Goal: Task Accomplishment & Management: Manage account settings

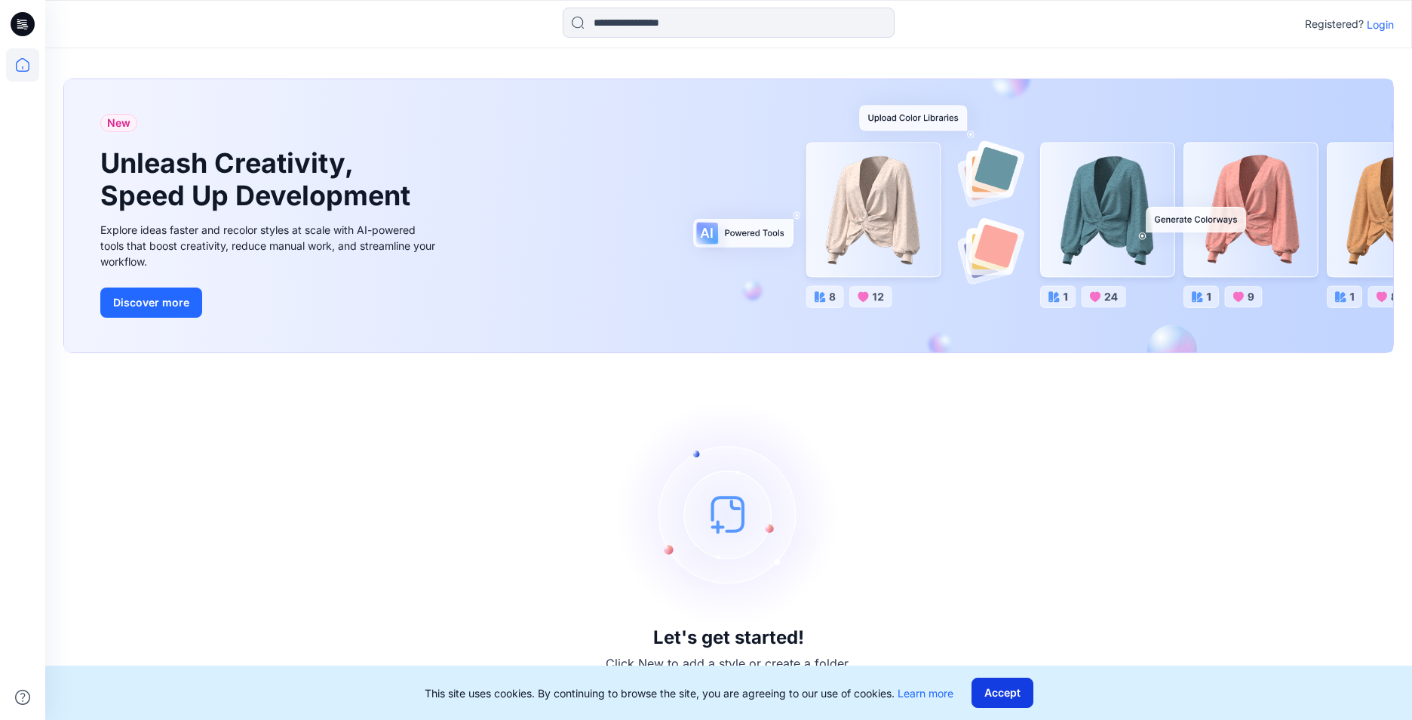
click at [1009, 705] on button "Accept" at bounding box center [1003, 692] width 62 height 30
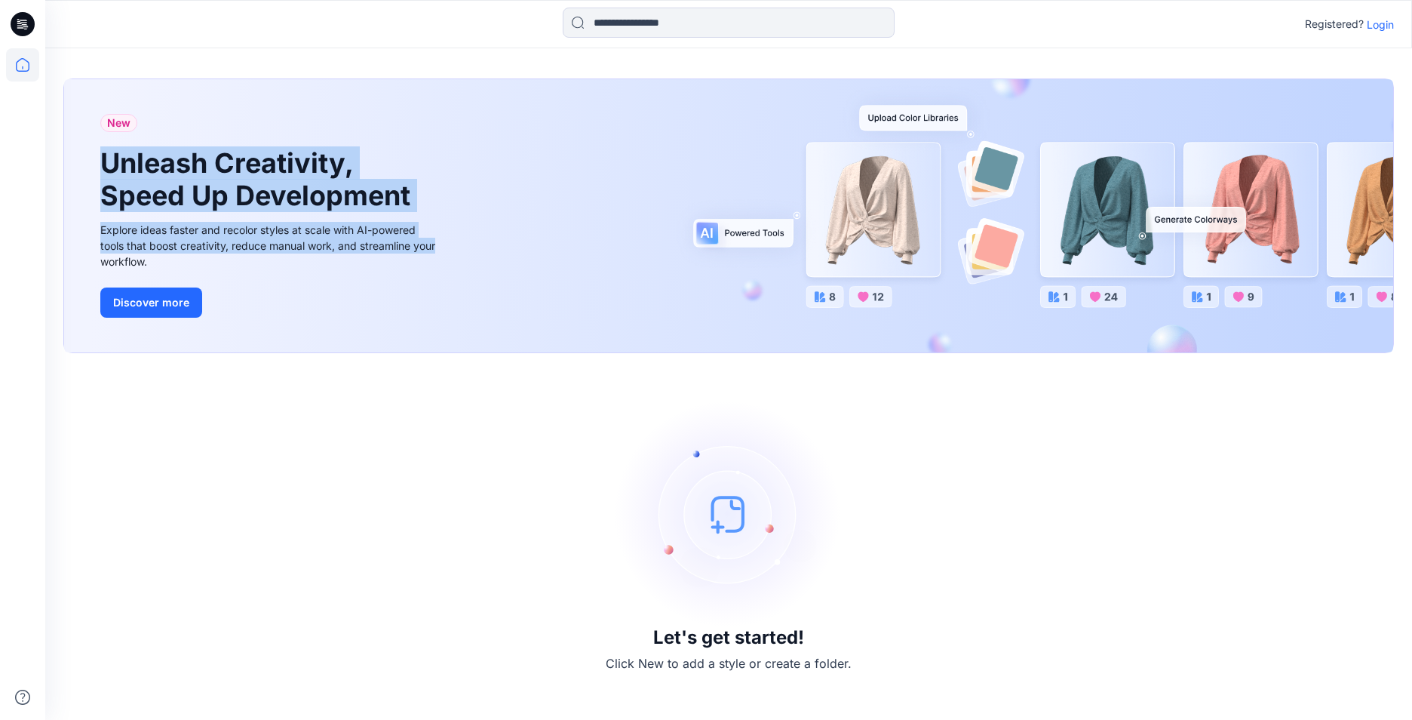
drag, startPoint x: 633, startPoint y: 123, endPoint x: 980, endPoint y: 252, distance: 370.2
click at [980, 252] on div "New Unleash Creativity, Speed Up Development Explore ideas faster and recolor s…" at bounding box center [728, 215] width 1329 height 273
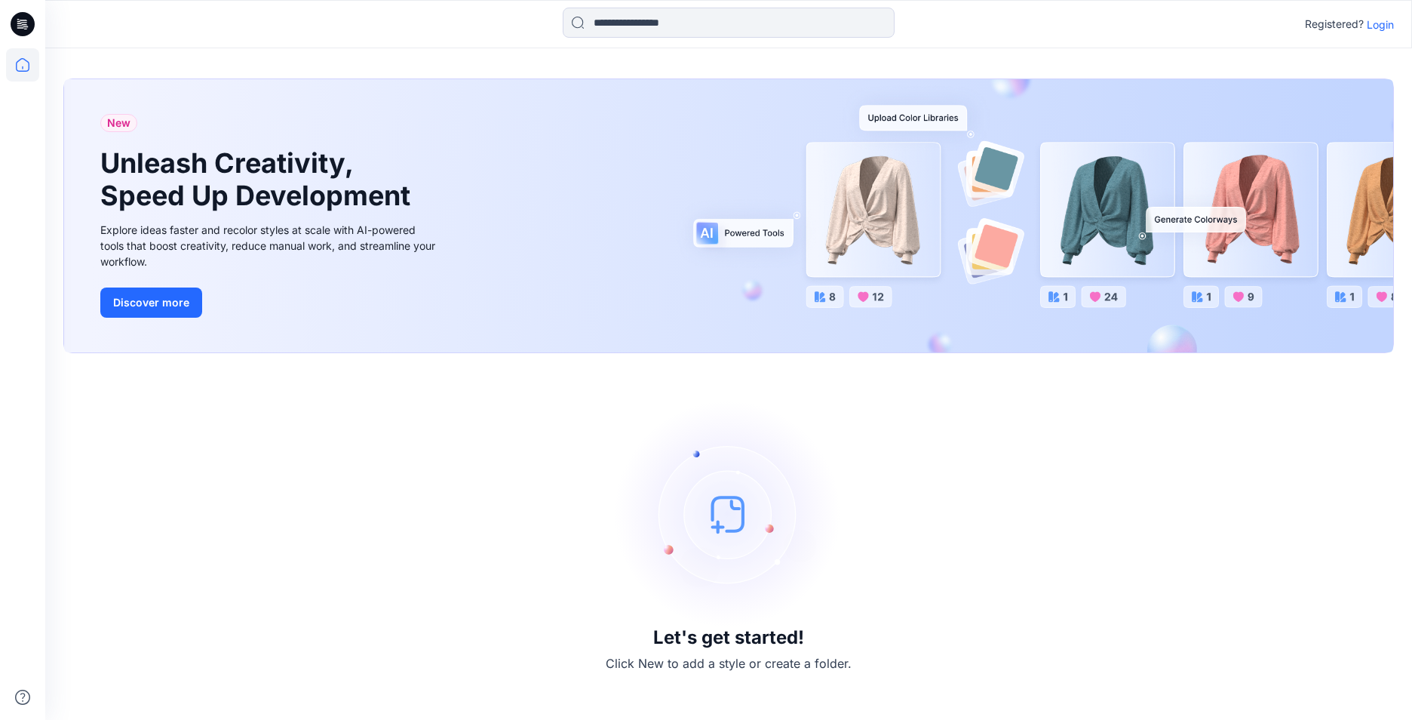
drag, startPoint x: 754, startPoint y: 340, endPoint x: 691, endPoint y: 353, distance: 64.7
click at [706, 348] on div "New Unleash Creativity, Speed Up Development Explore ideas faster and recolor s…" at bounding box center [728, 215] width 1329 height 273
drag, startPoint x: 598, startPoint y: 392, endPoint x: 846, endPoint y: 552, distance: 295.0
click at [846, 552] on div "Let's get started! Click New to add a style or create a folder." at bounding box center [728, 536] width 1331 height 330
drag, startPoint x: 711, startPoint y: 649, endPoint x: 856, endPoint y: 664, distance: 146.4
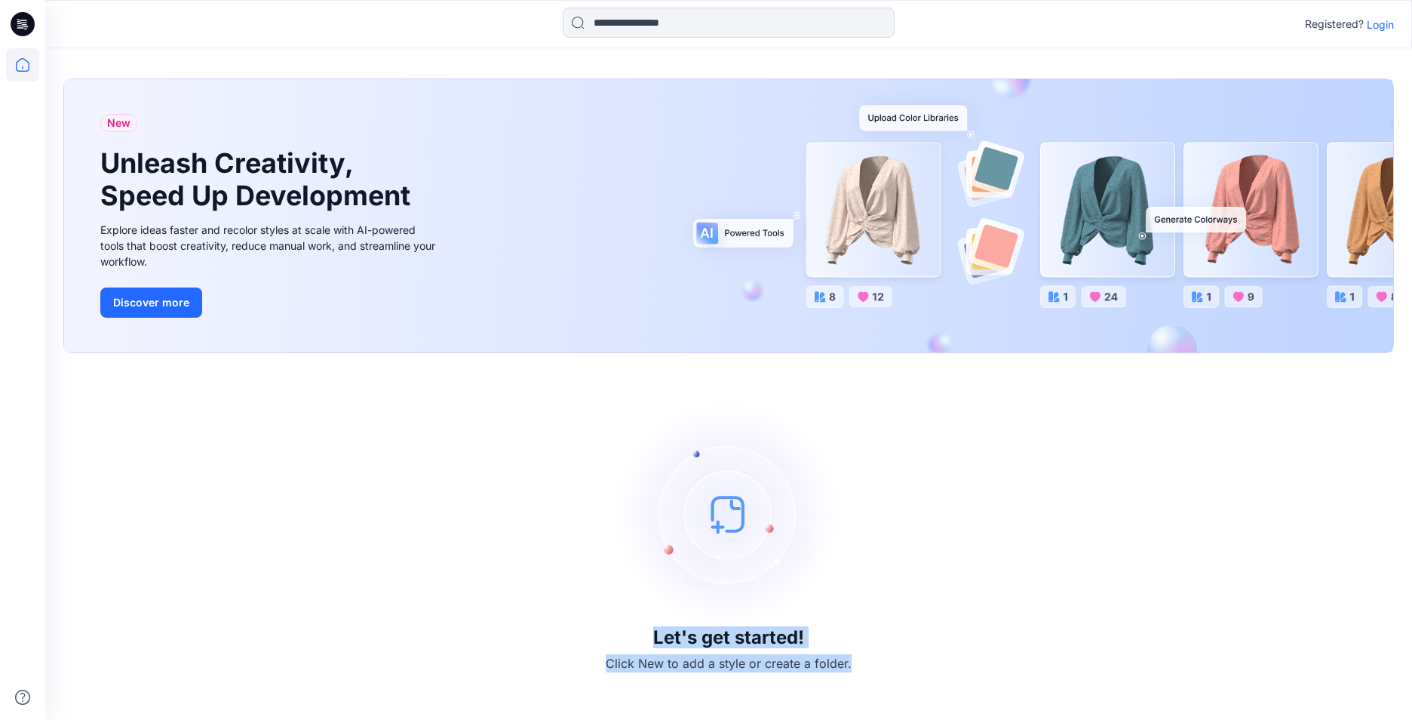
click at [856, 664] on div "Let's get started! Click New to add a style or create a folder." at bounding box center [728, 536] width 1331 height 330
click at [857, 663] on div "Let's get started! Click New to add a style or create a folder." at bounding box center [728, 536] width 1331 height 330
drag, startPoint x: 857, startPoint y: 663, endPoint x: 658, endPoint y: 640, distance: 200.4
click at [658, 640] on div "Let's get started! Click New to add a style or create a folder." at bounding box center [728, 536] width 1331 height 330
click at [504, 532] on div "Let's get started! Click New to add a style or create a folder." at bounding box center [728, 536] width 1331 height 330
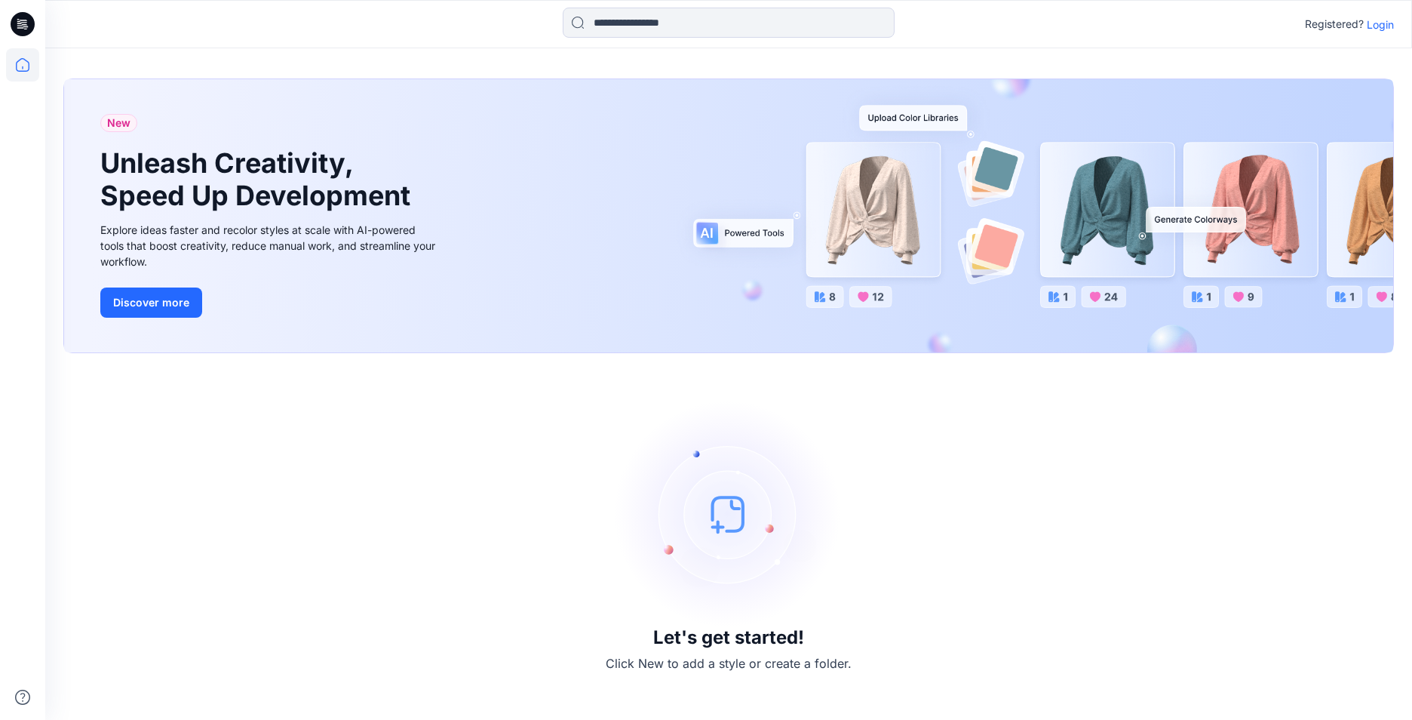
click at [1387, 34] on div "Registered? Login" at bounding box center [728, 24] width 1366 height 33
click at [1380, 20] on p "Login" at bounding box center [1380, 25] width 27 height 16
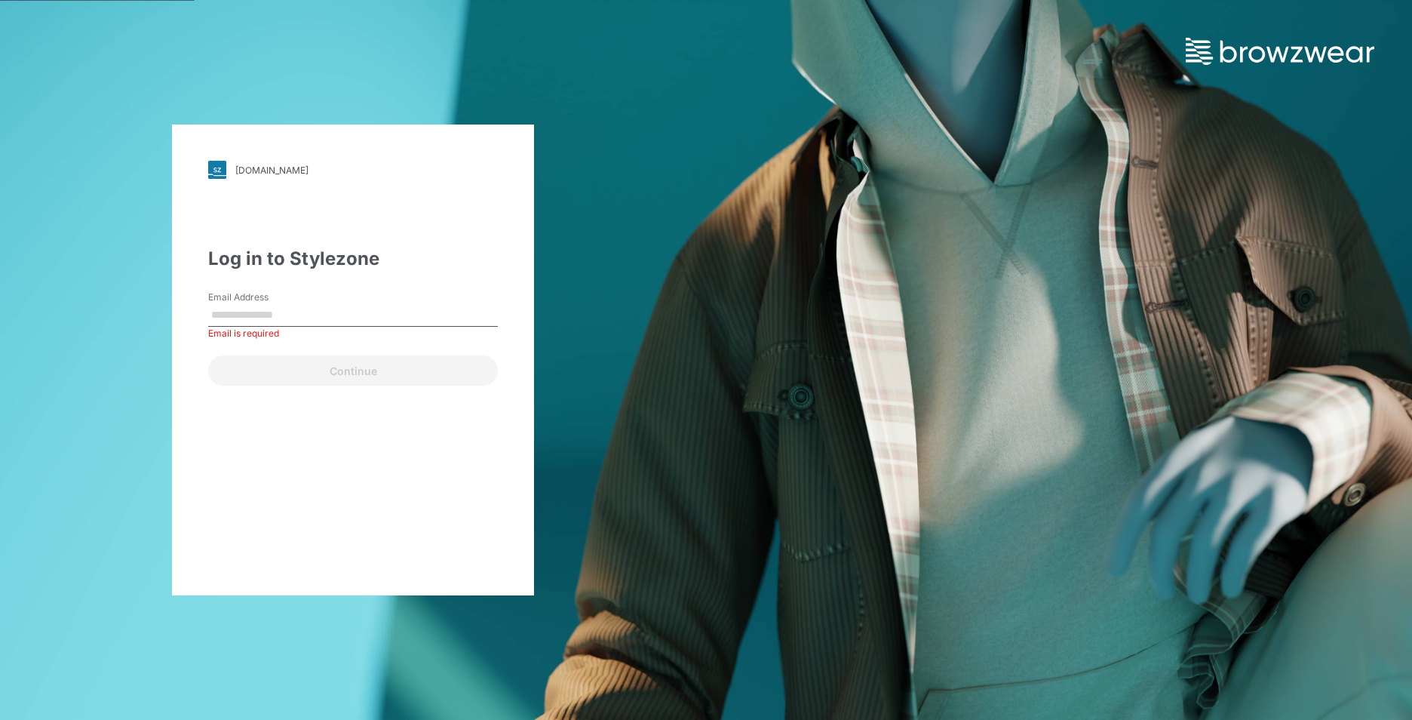
click at [391, 298] on div "Email Address Email is required" at bounding box center [353, 312] width 290 height 45
click at [365, 323] on input "Email Address" at bounding box center [353, 315] width 290 height 23
type input "**********"
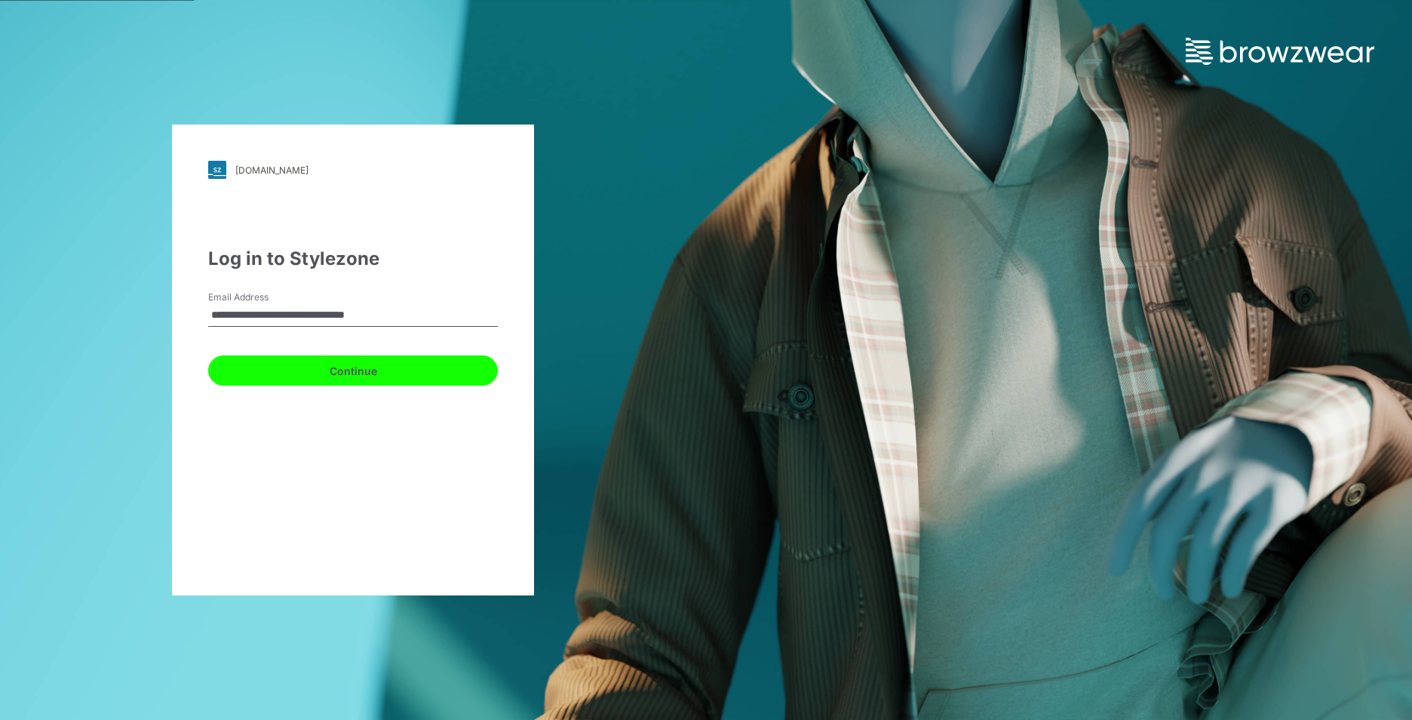
click at [253, 363] on button "Continue" at bounding box center [353, 370] width 290 height 30
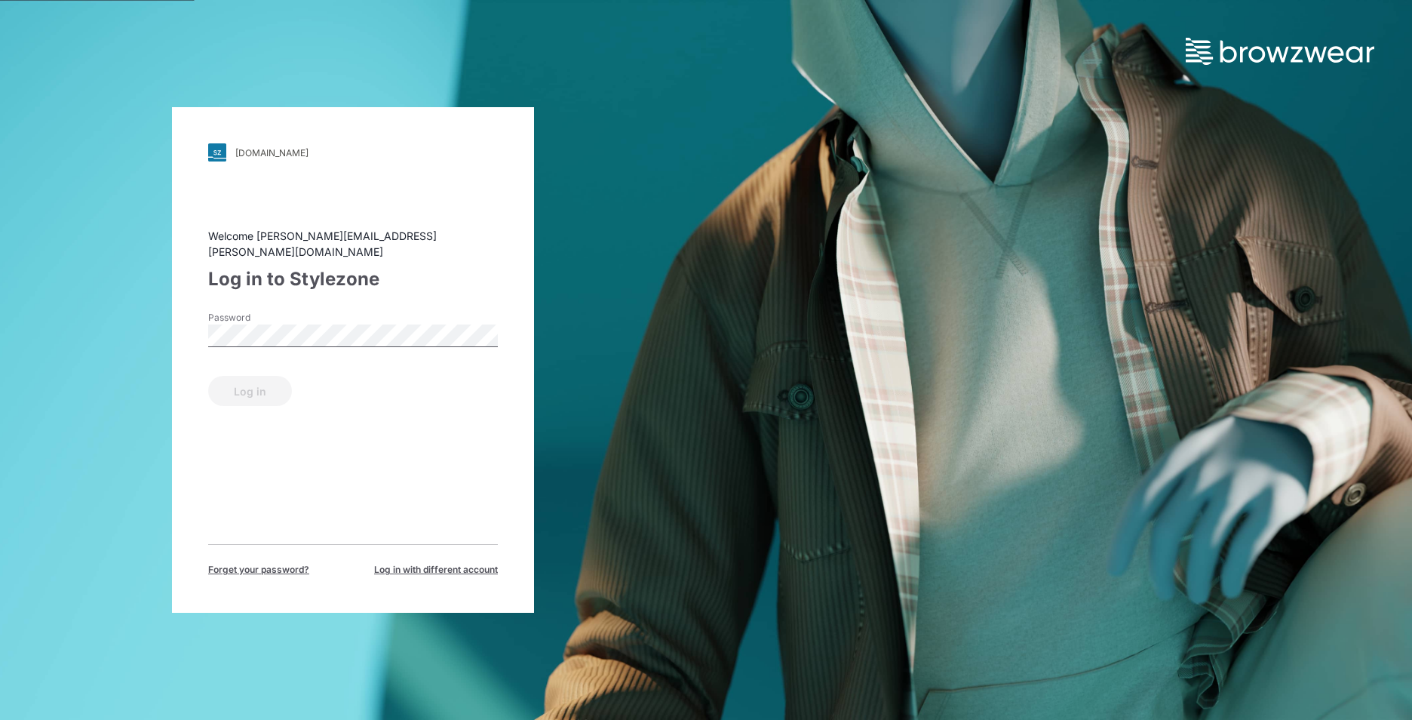
click at [263, 317] on div "Password" at bounding box center [353, 333] width 290 height 45
click at [469, 573] on div "[DOMAIN_NAME] Loading... Welcome [PERSON_NAME][EMAIL_ADDRESS][PERSON_NAME][DOMA…" at bounding box center [353, 359] width 362 height 505
click at [459, 563] on span "Log in with different account" at bounding box center [436, 570] width 124 height 14
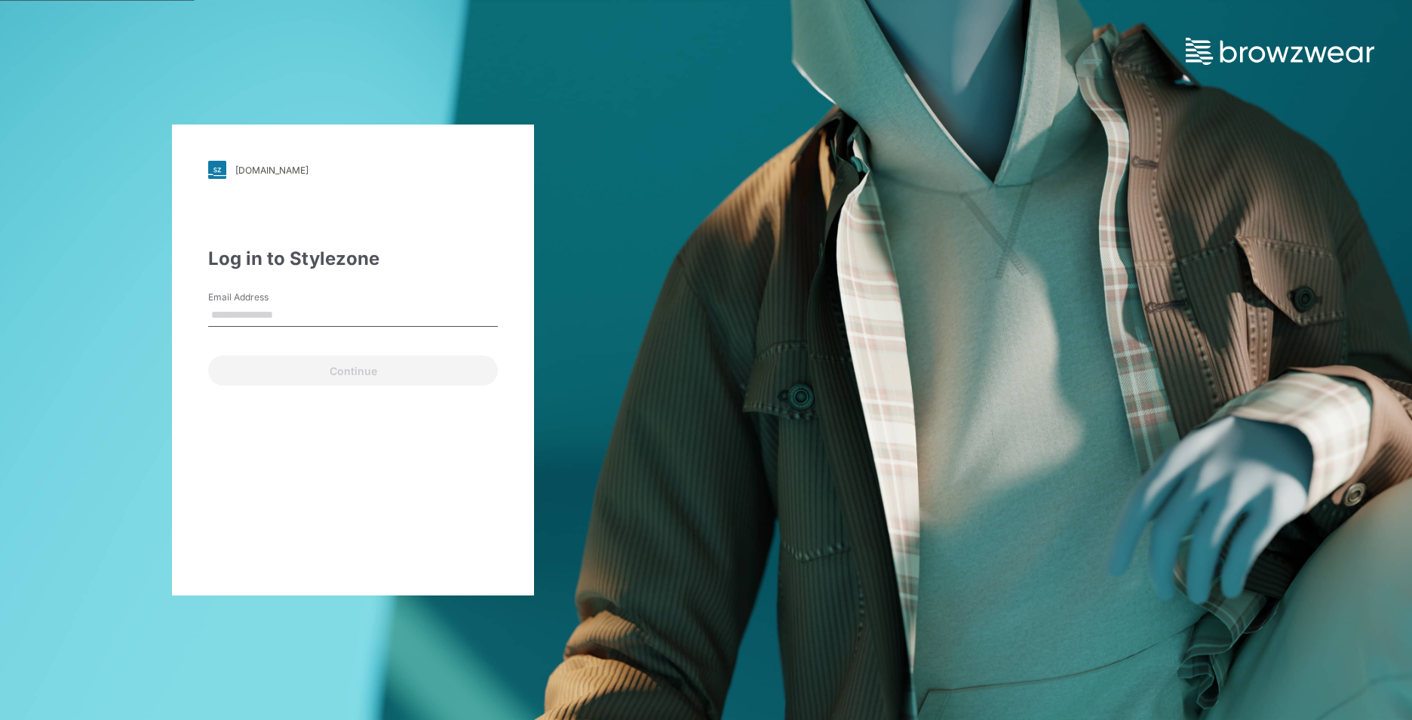
click at [329, 319] on input "Email Address" at bounding box center [353, 315] width 290 height 23
type input "**********"
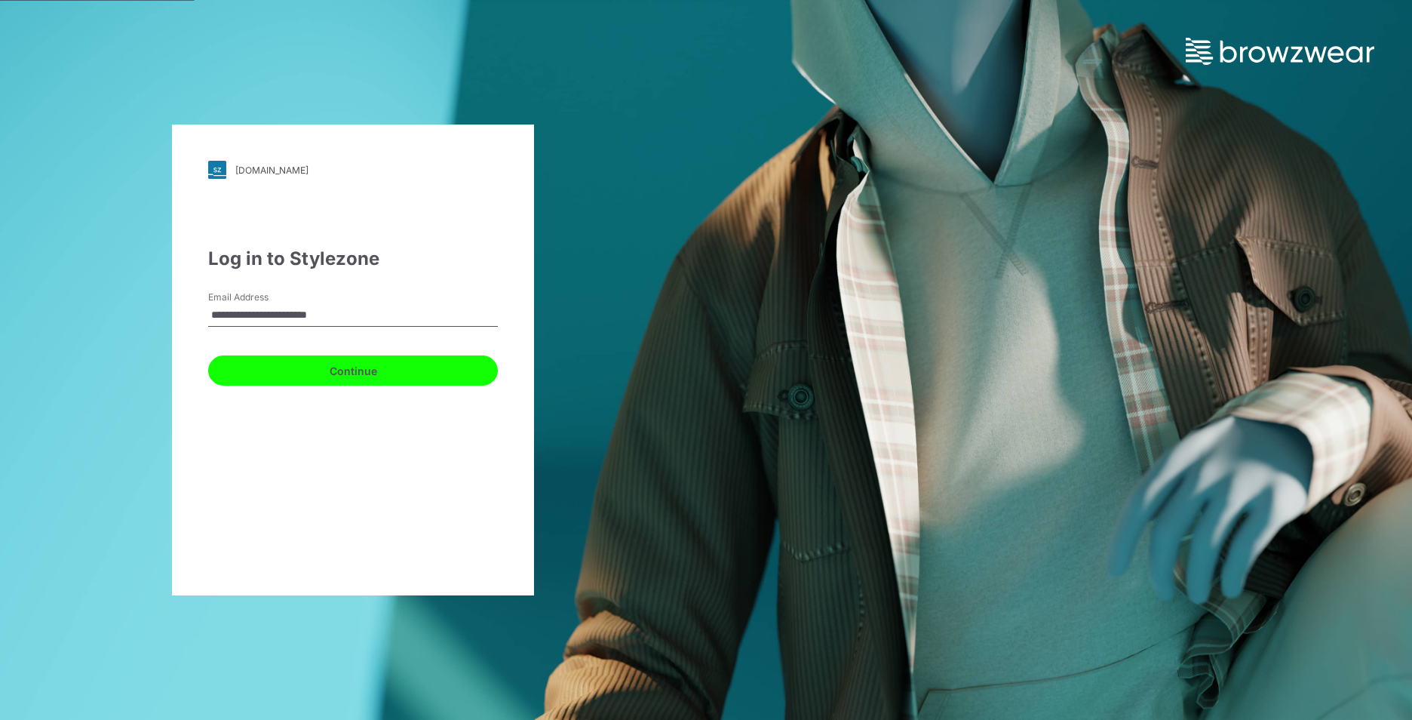
click at [310, 374] on button "Continue" at bounding box center [353, 370] width 290 height 30
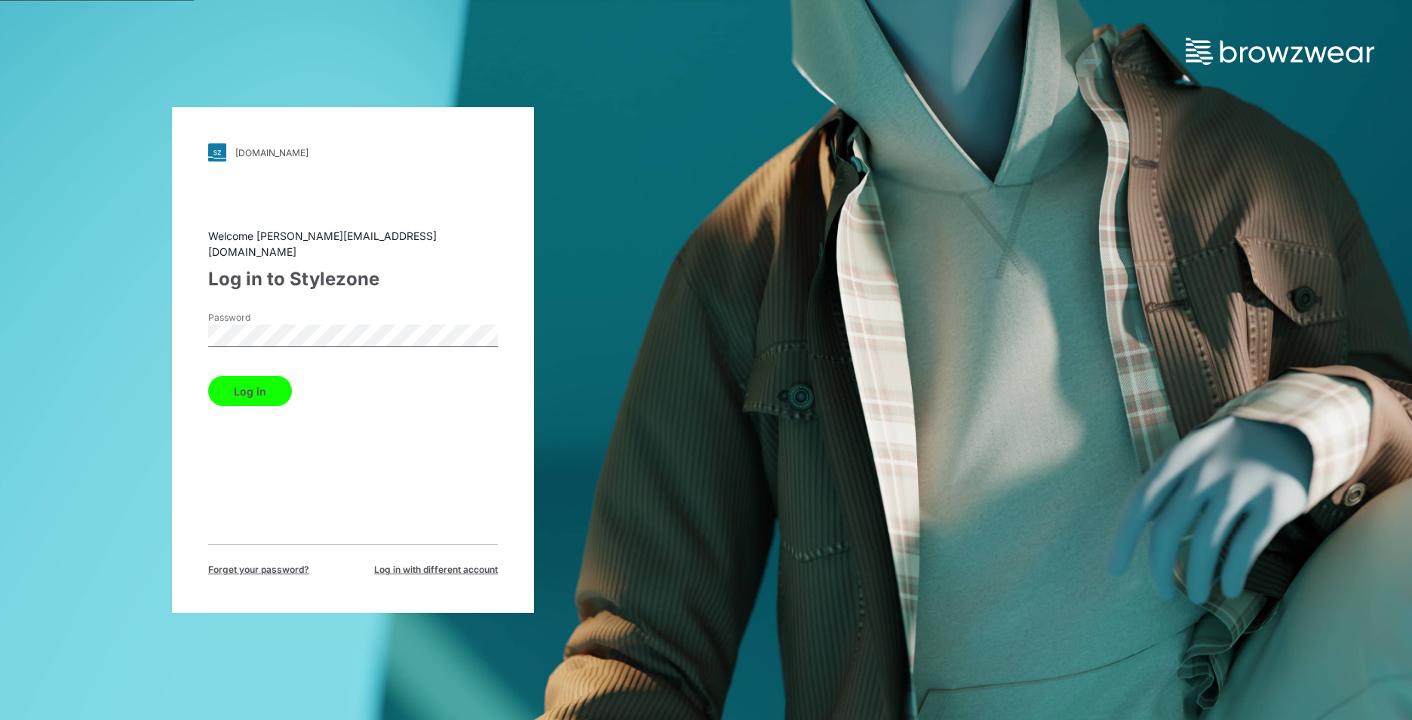
click at [253, 379] on button "Log in" at bounding box center [250, 391] width 84 height 30
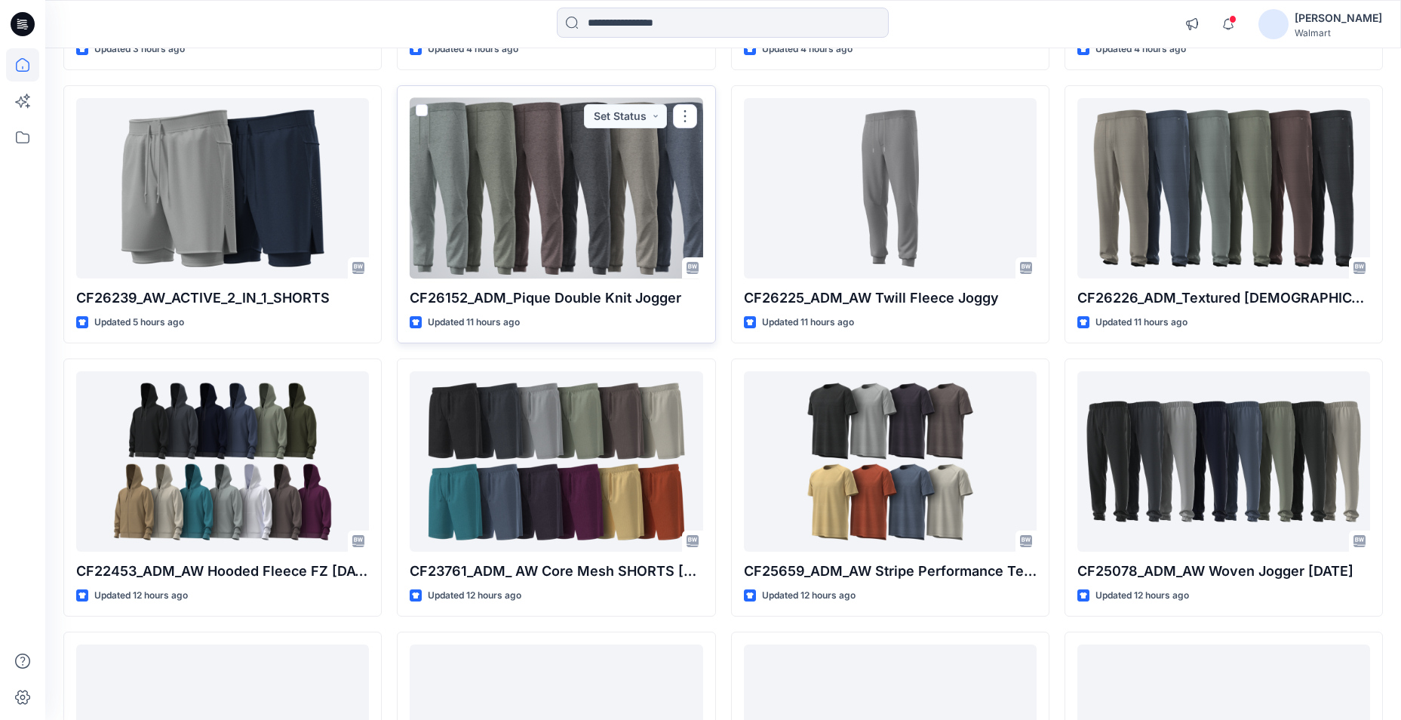
scroll to position [213, 0]
